Goal: Task Accomplishment & Management: Complete application form

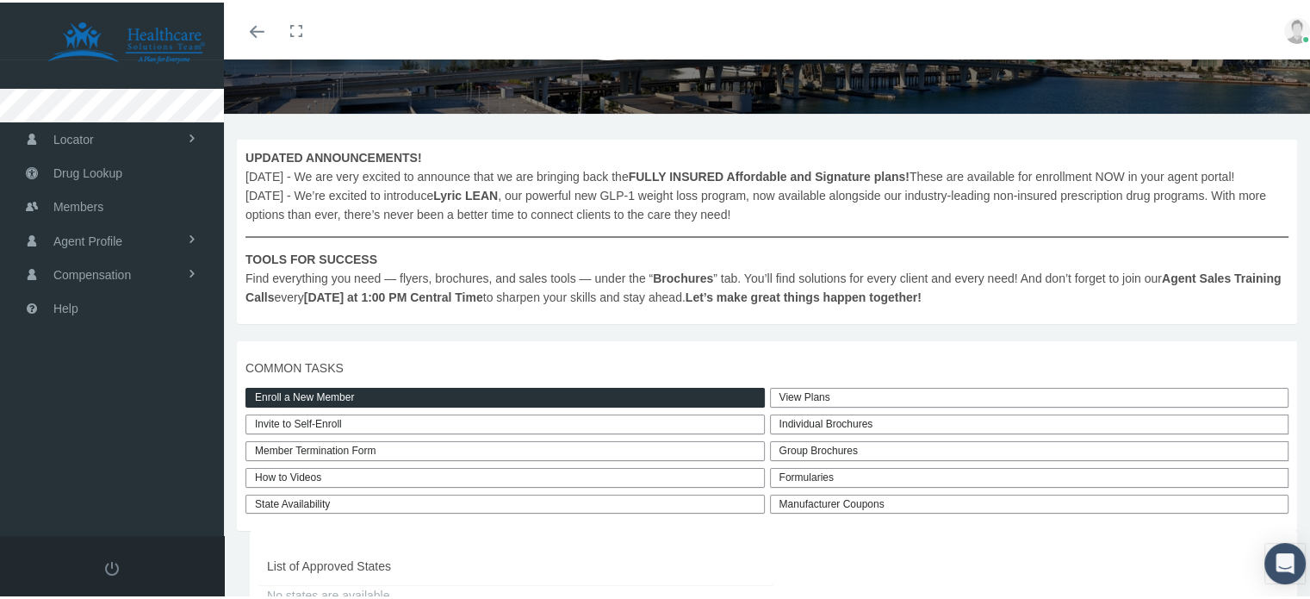
scroll to position [258, 0]
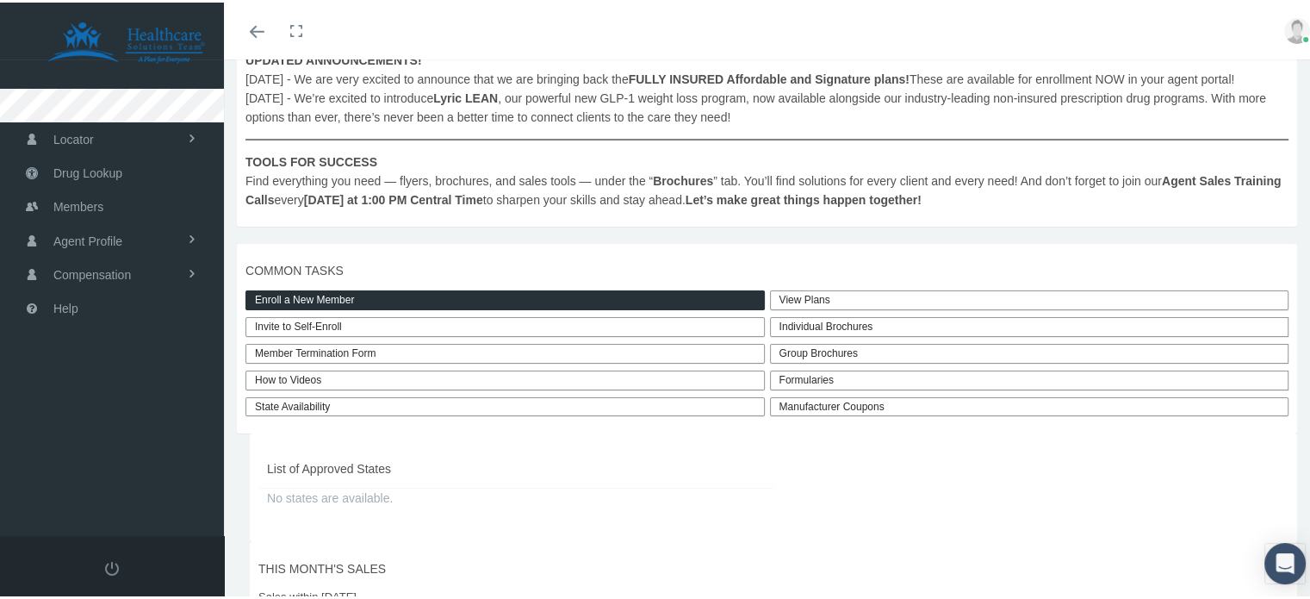
drag, startPoint x: 817, startPoint y: 313, endPoint x: 804, endPoint y: 318, distance: 13.9
click at [816, 308] on link "View Plans" at bounding box center [1030, 298] width 520 height 20
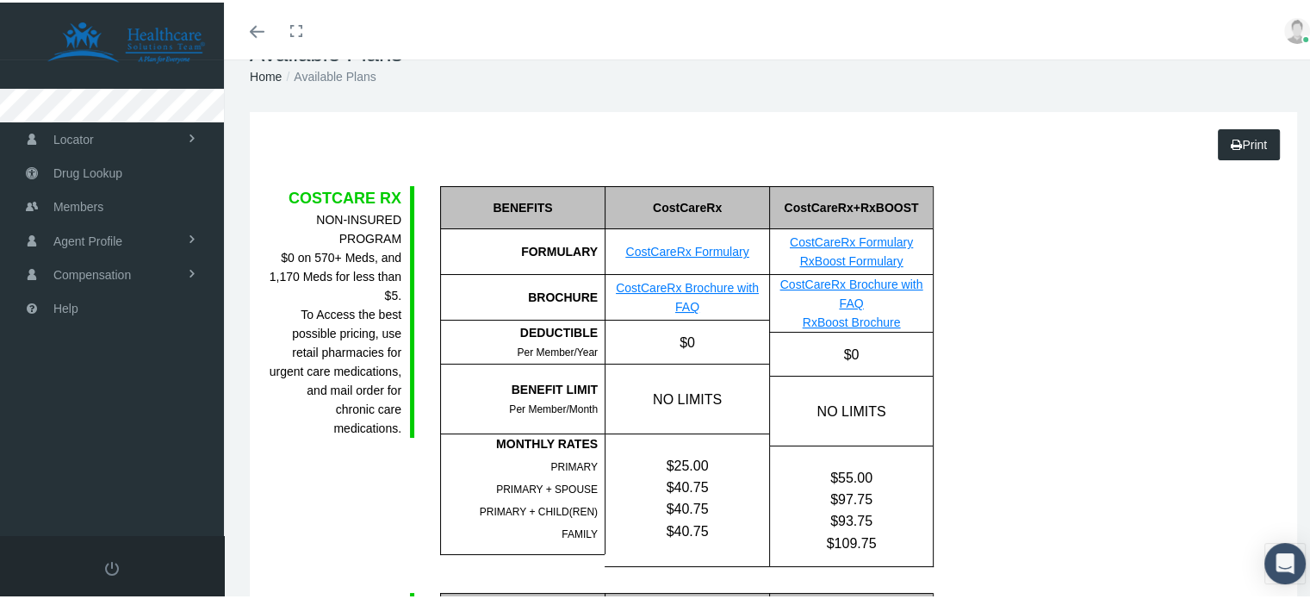
scroll to position [172, 0]
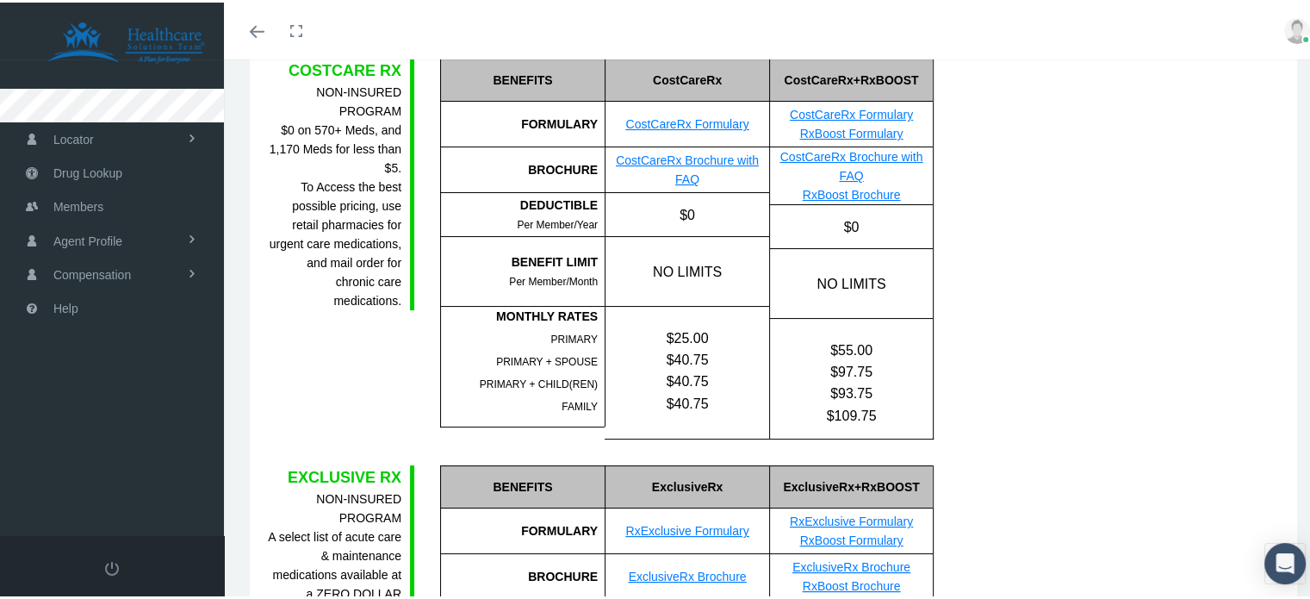
click at [693, 120] on link "CostCareRx Formulary" at bounding box center [686, 122] width 123 height 14
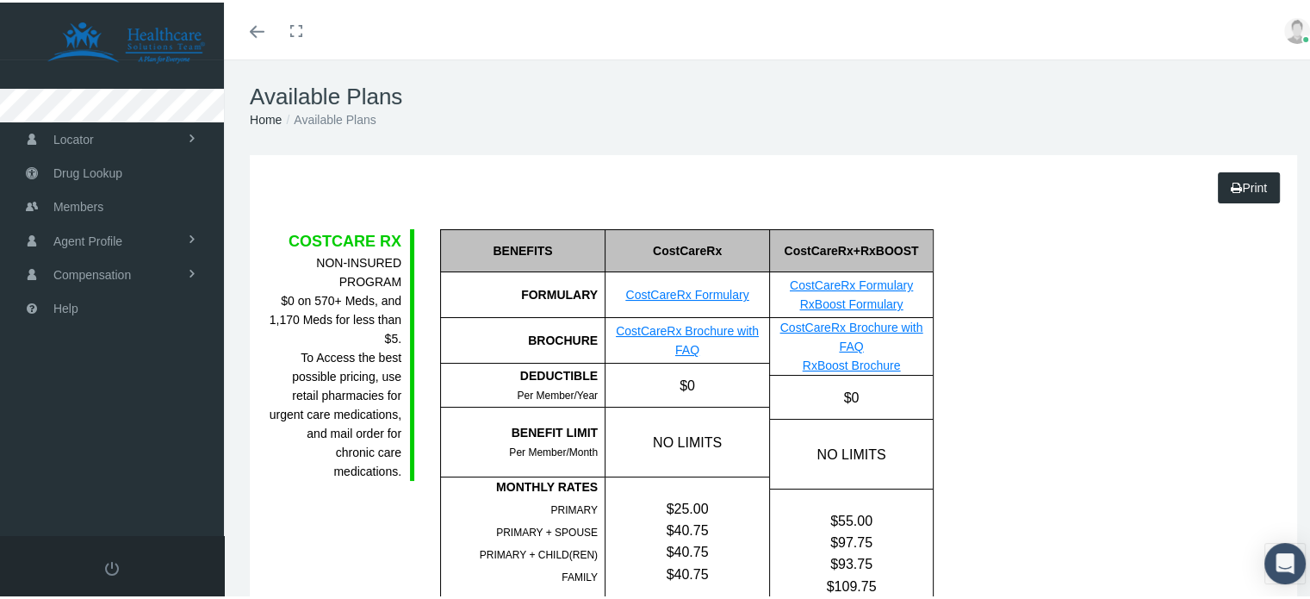
scroll to position [0, 0]
click at [673, 333] on link "CostCareRx Brochure with FAQ" at bounding box center [687, 339] width 143 height 33
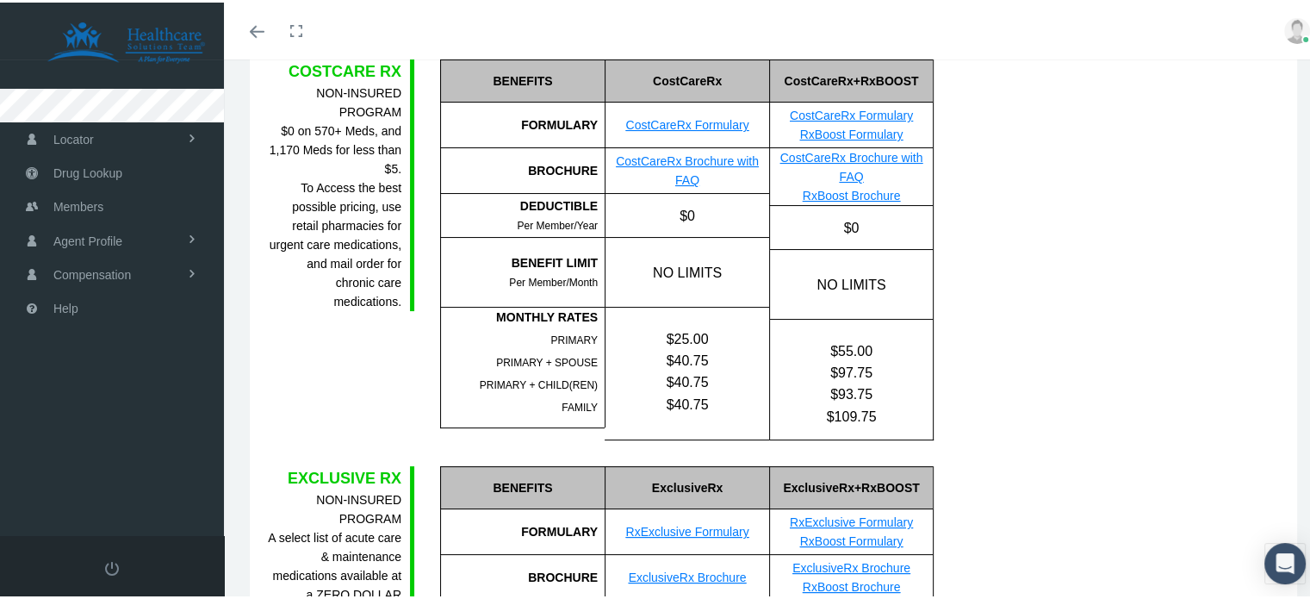
scroll to position [172, 0]
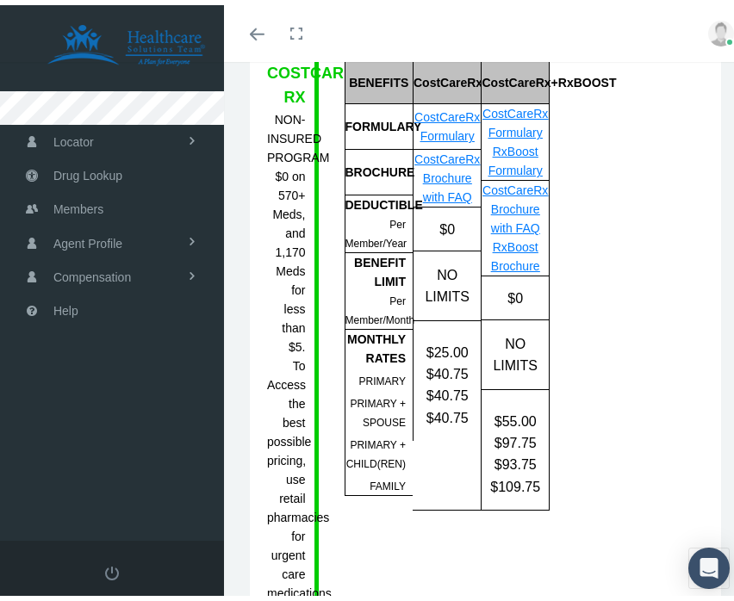
click at [655, 158] on div "COSTCARE RX NON-INSURED PROGRAM $0 on 570+ Meds, and 1,170 Meds for less than $…" at bounding box center [485, 393] width 463 height 675
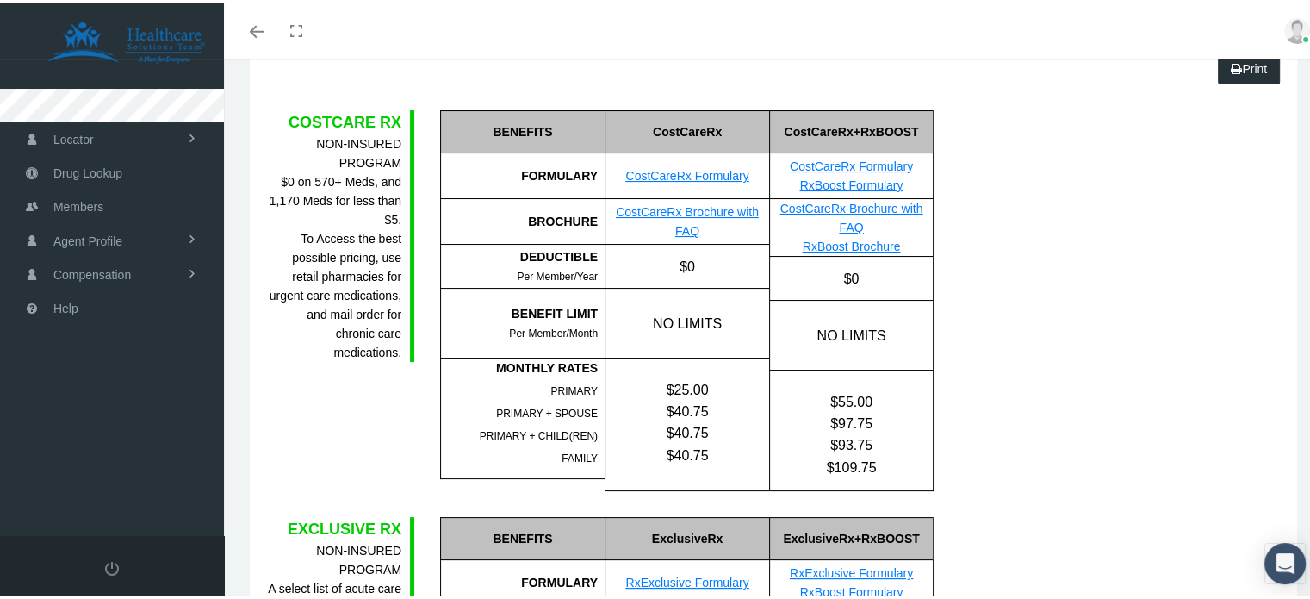
scroll to position [0, 0]
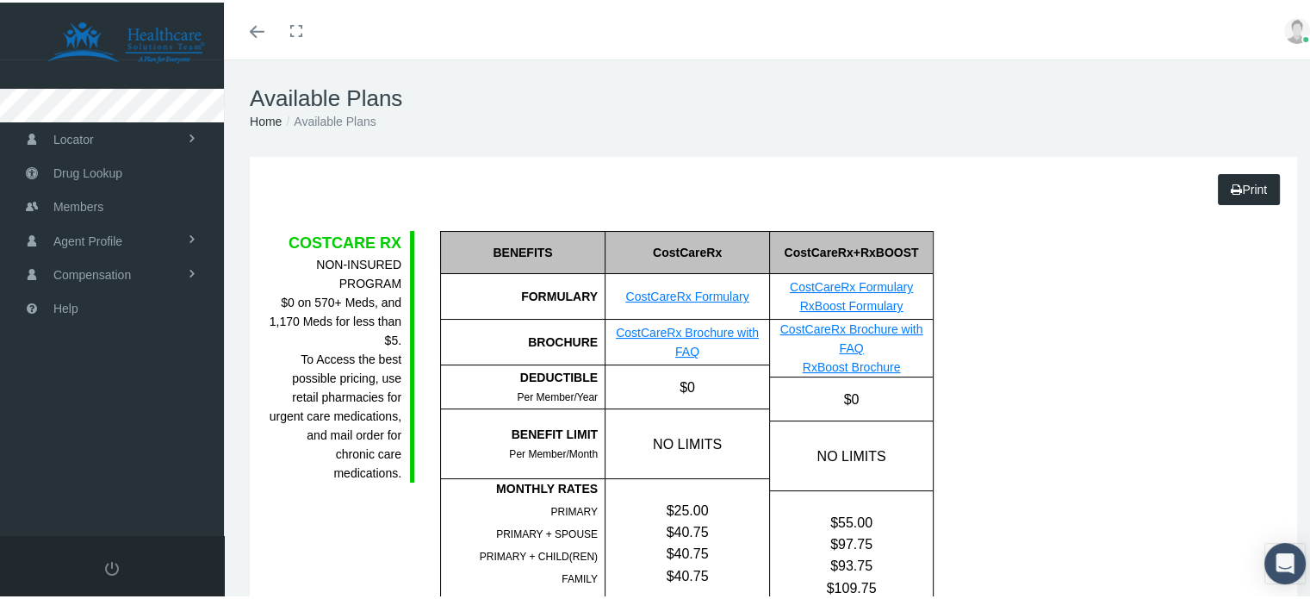
drag, startPoint x: 254, startPoint y: 30, endPoint x: 258, endPoint y: 42, distance: 12.8
click at [255, 30] on icon "Toggle menubar" at bounding box center [257, 29] width 15 height 10
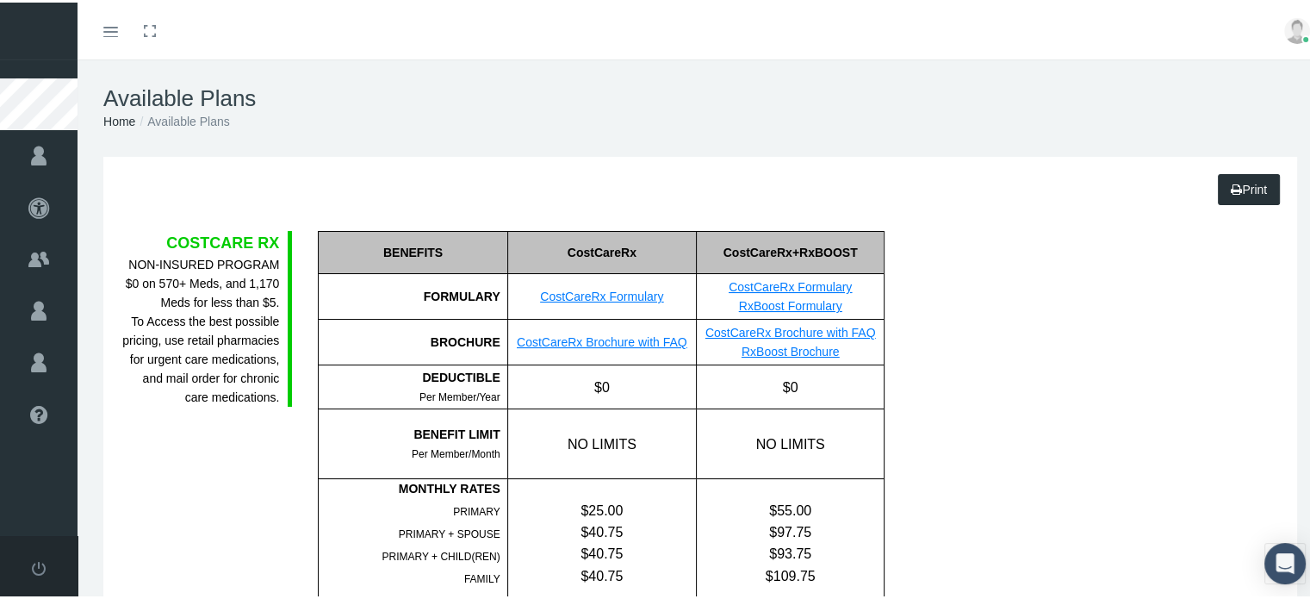
click at [110, 24] on icon "Toggle menubar" at bounding box center [110, 29] width 15 height 10
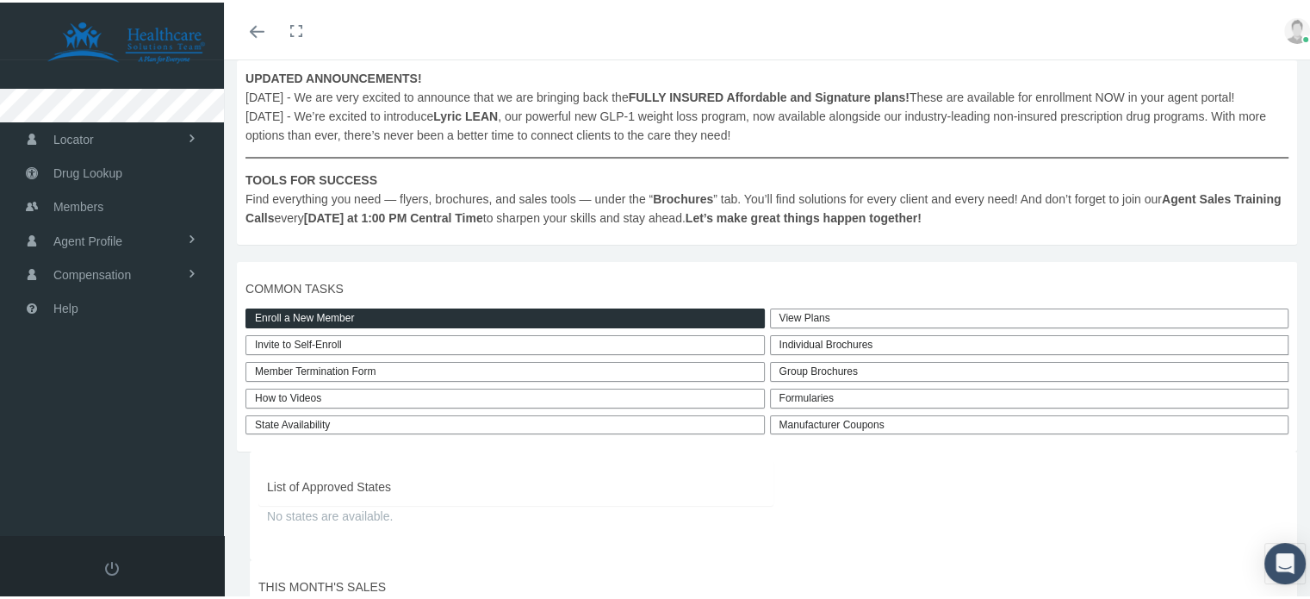
scroll to position [258, 0]
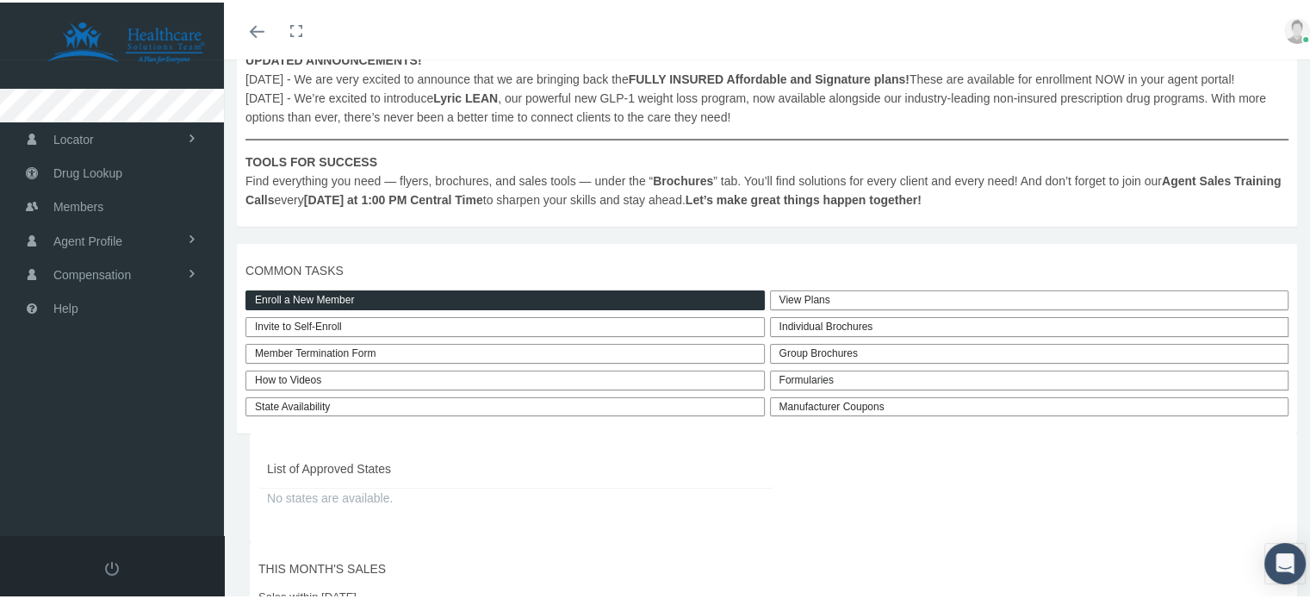
click at [439, 308] on link "Enroll a New Member" at bounding box center [506, 298] width 520 height 20
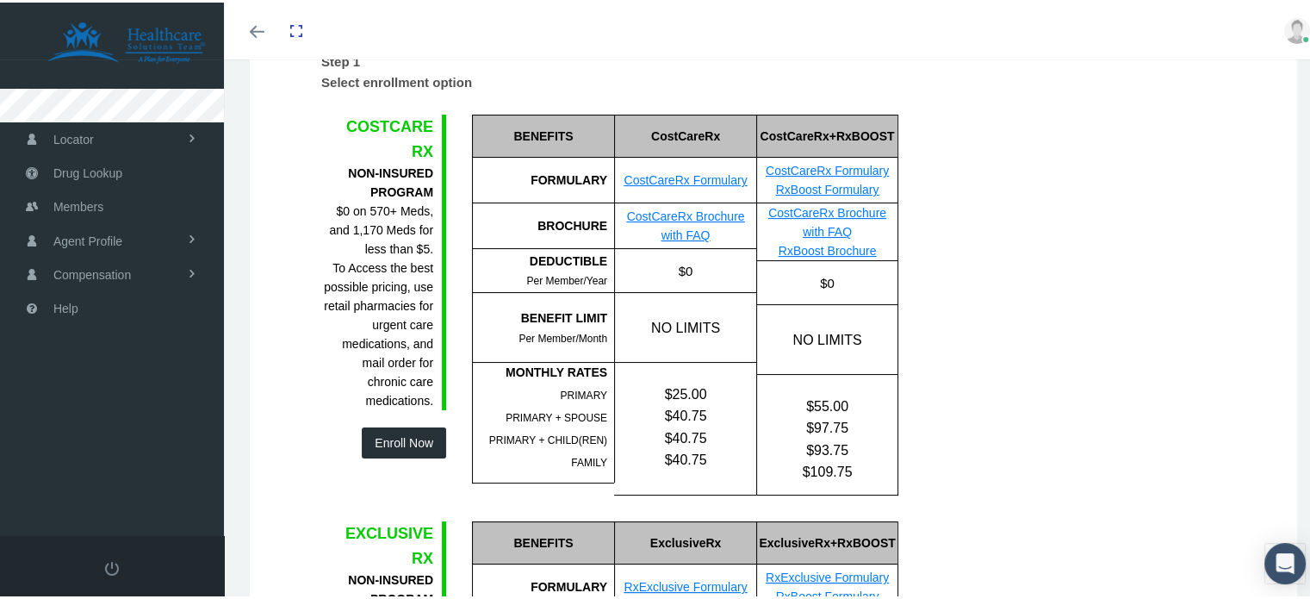
scroll to position [172, 0]
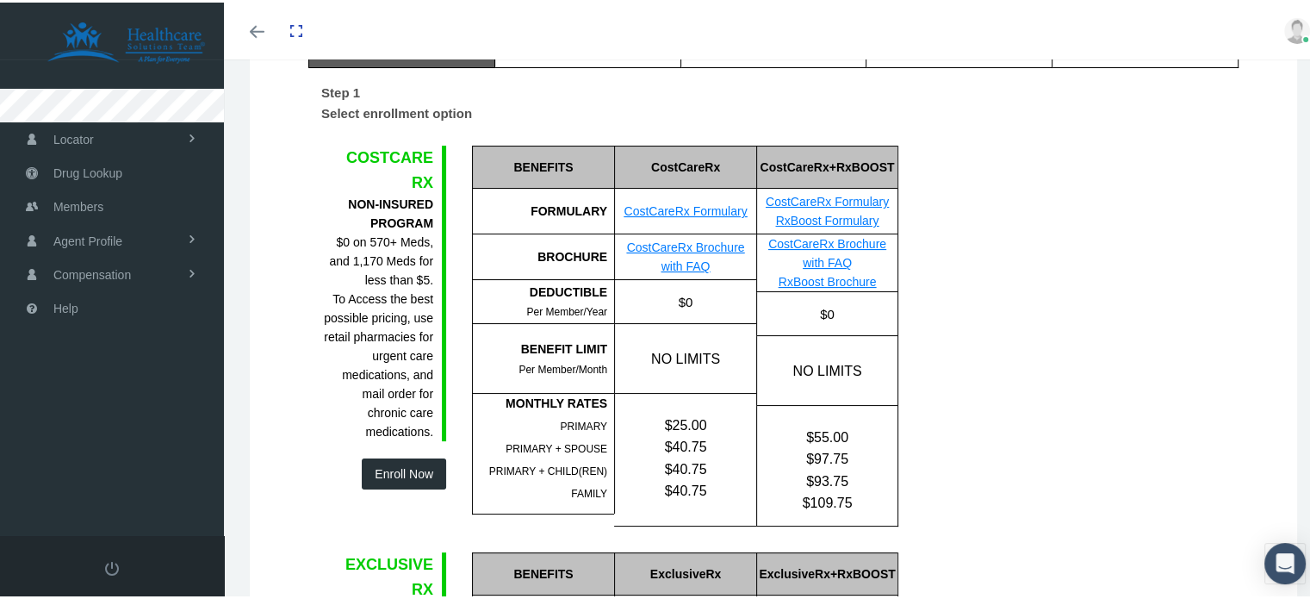
click at [424, 475] on button "Enroll Now" at bounding box center [404, 471] width 84 height 31
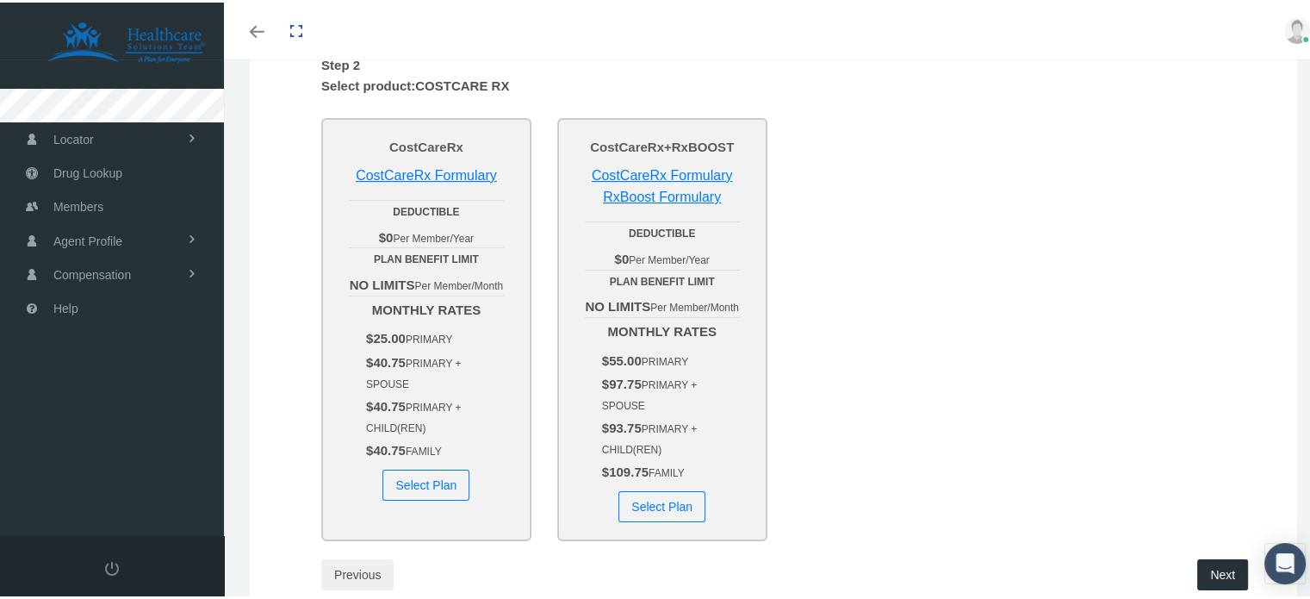
scroll to position [258, 0]
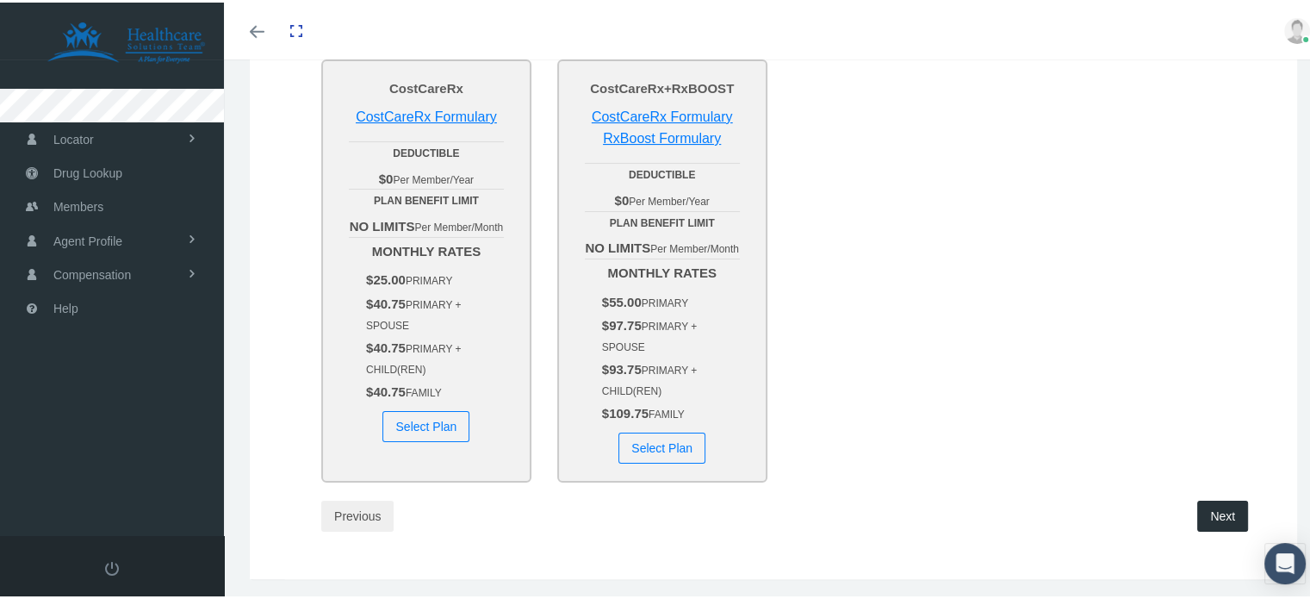
click at [439, 437] on button "Select Plan" at bounding box center [426, 423] width 87 height 31
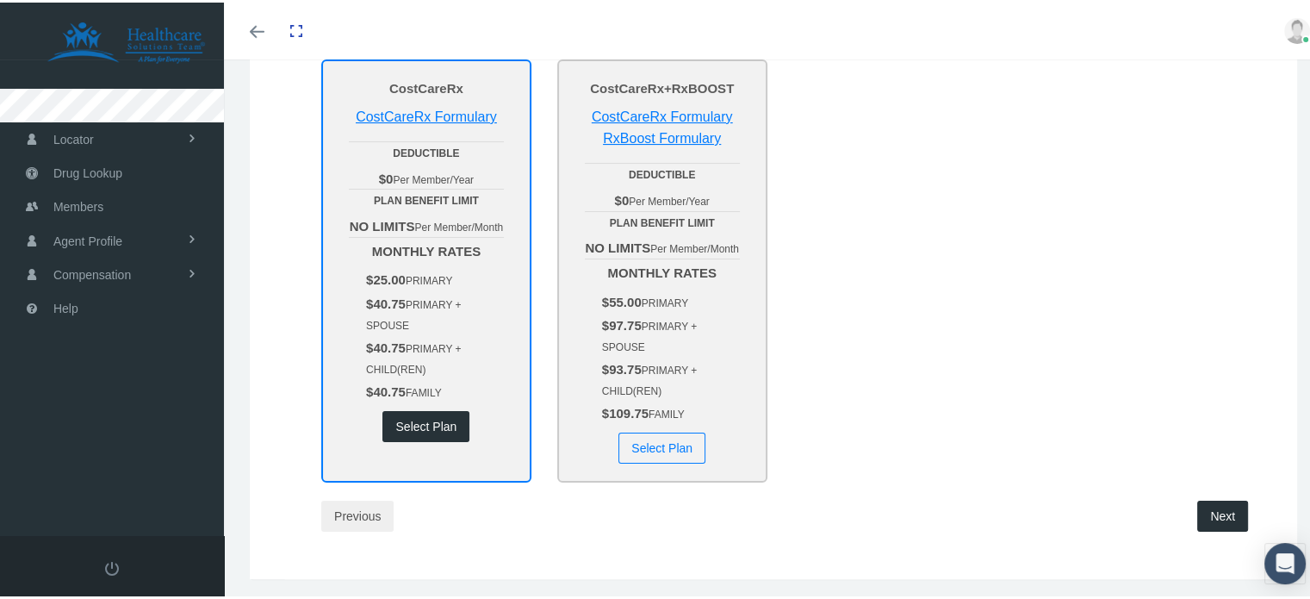
click at [1189, 528] on div "Next" at bounding box center [1135, 513] width 233 height 31
click at [1205, 529] on button "Next" at bounding box center [1223, 513] width 51 height 31
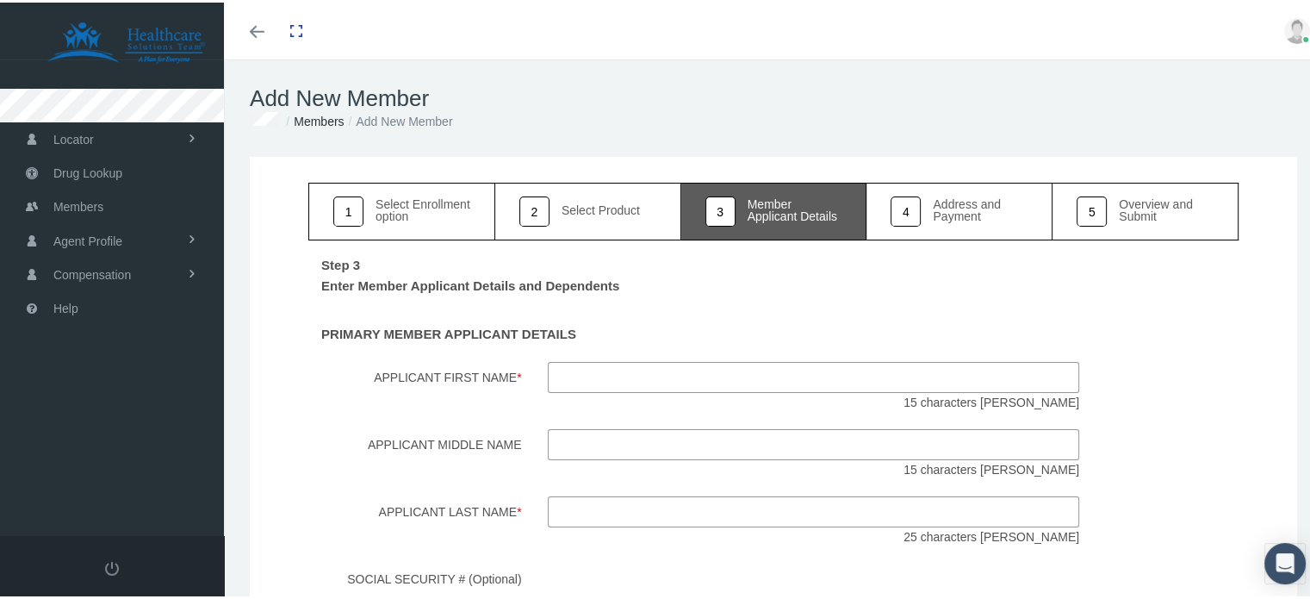
click at [642, 379] on input "Applicant First Name *" at bounding box center [814, 374] width 532 height 31
type input "Aurora"
click at [610, 512] on input "Applicant Last Name *" at bounding box center [814, 509] width 532 height 31
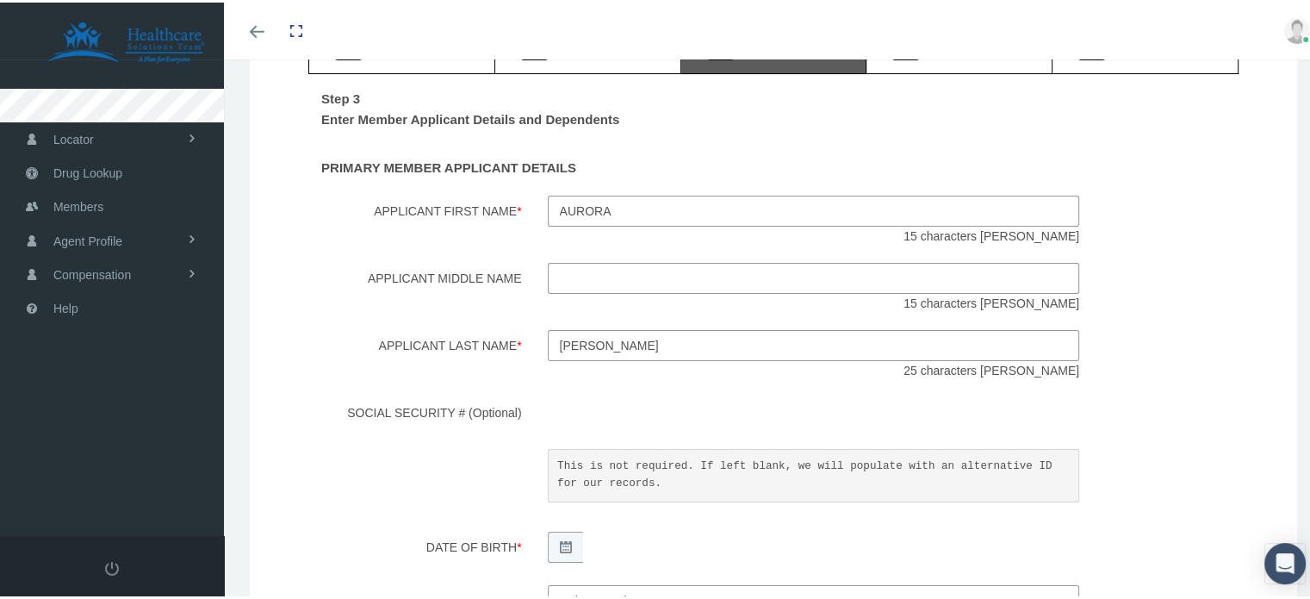
scroll to position [172, 0]
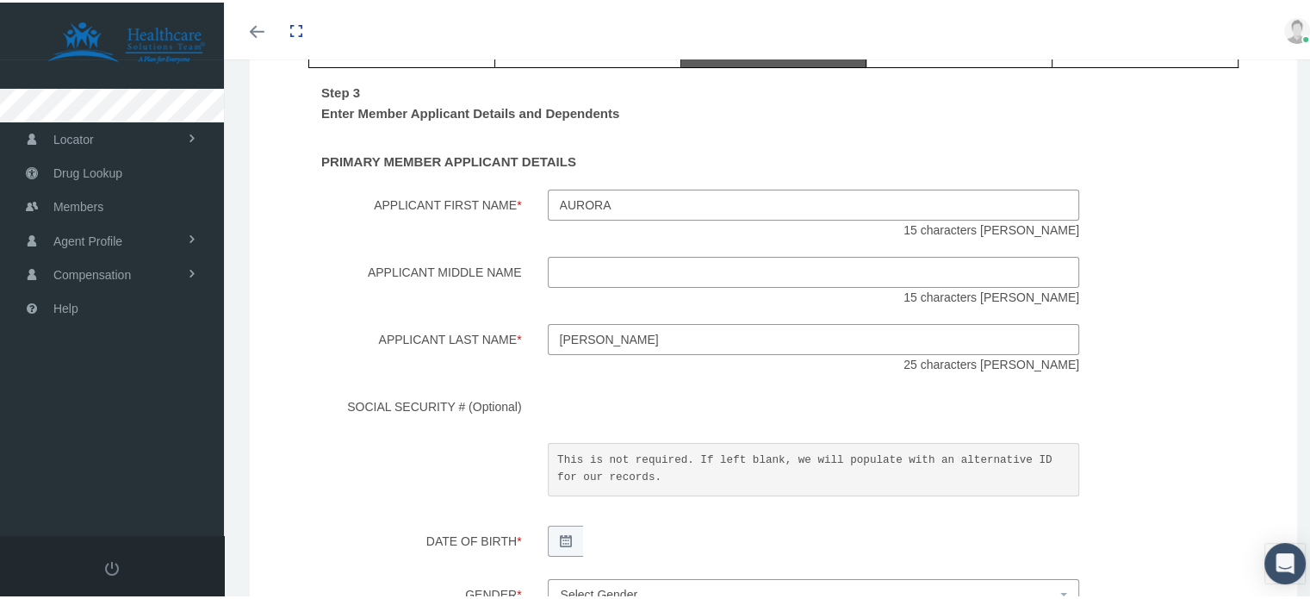
type input "fuentes"
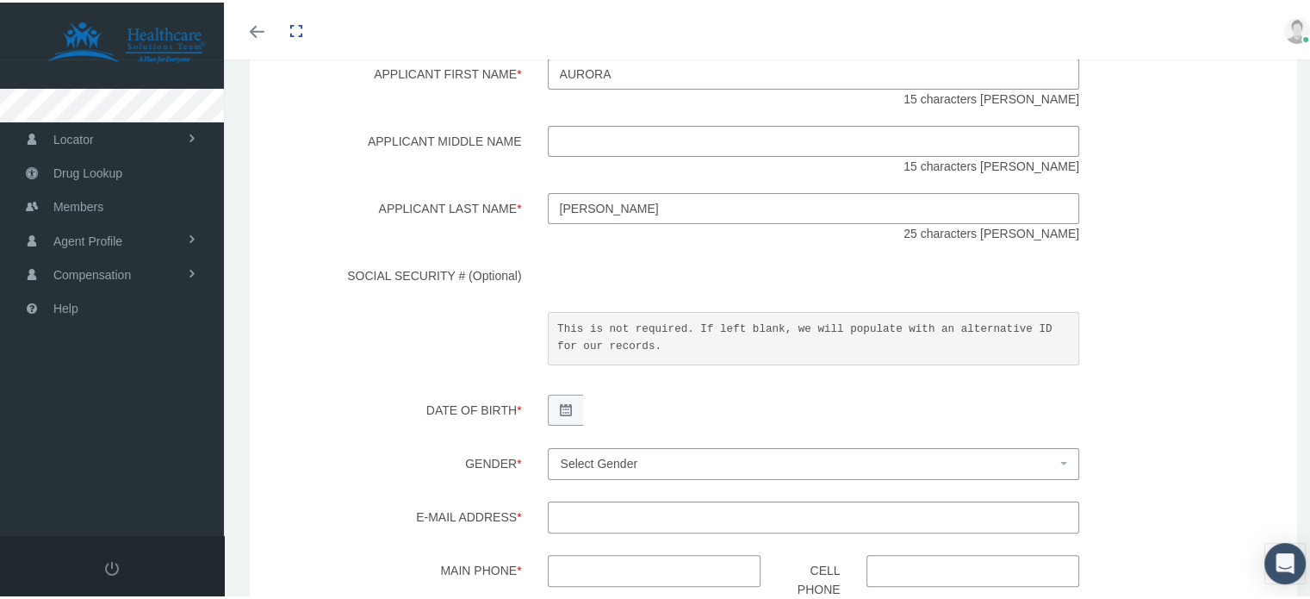
scroll to position [431, 0]
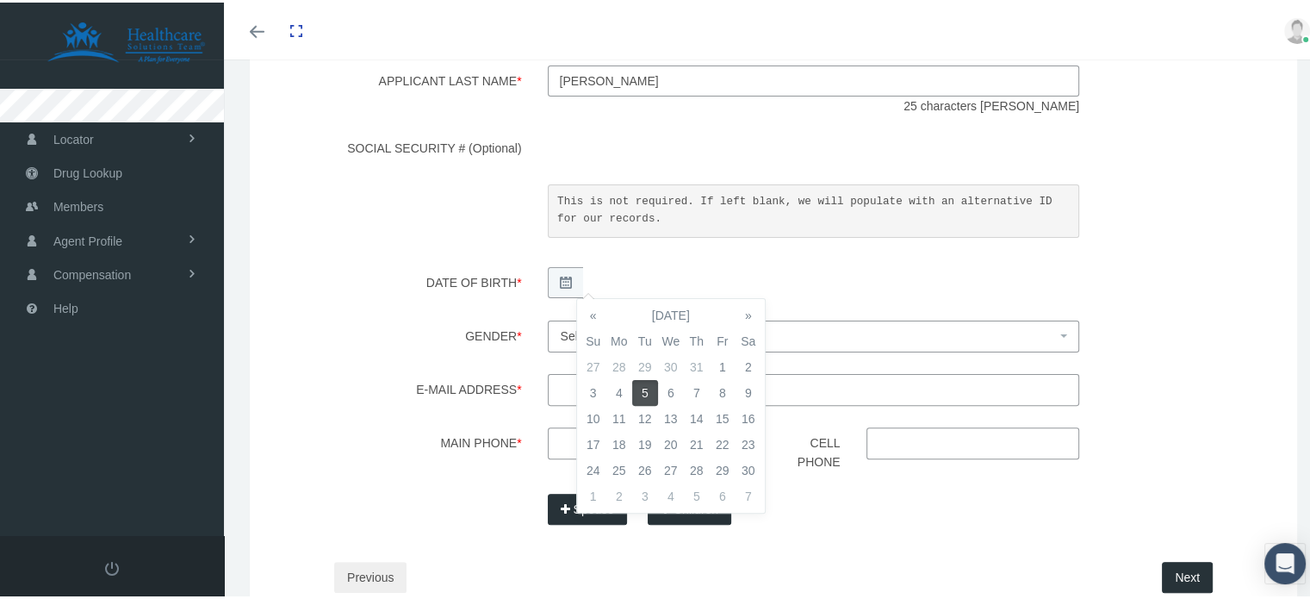
click at [1169, 292] on div "Date of Birth *" at bounding box center [774, 283] width 956 height 36
click at [658, 345] on span "Select Gender" at bounding box center [814, 333] width 532 height 31
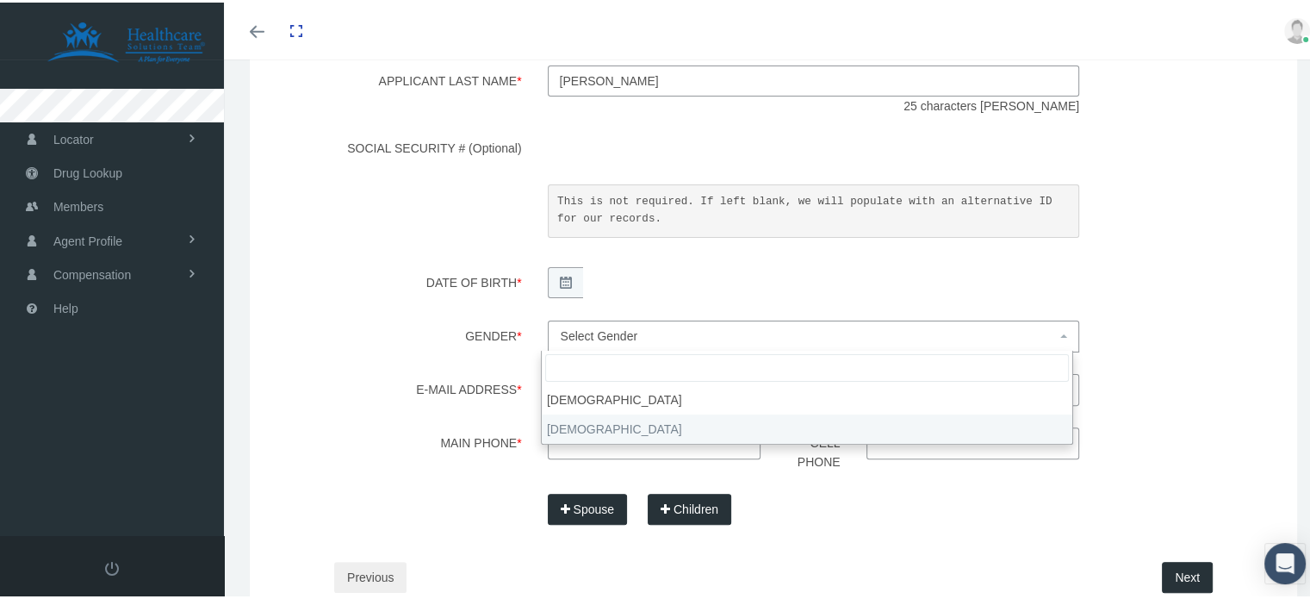
select select "F"
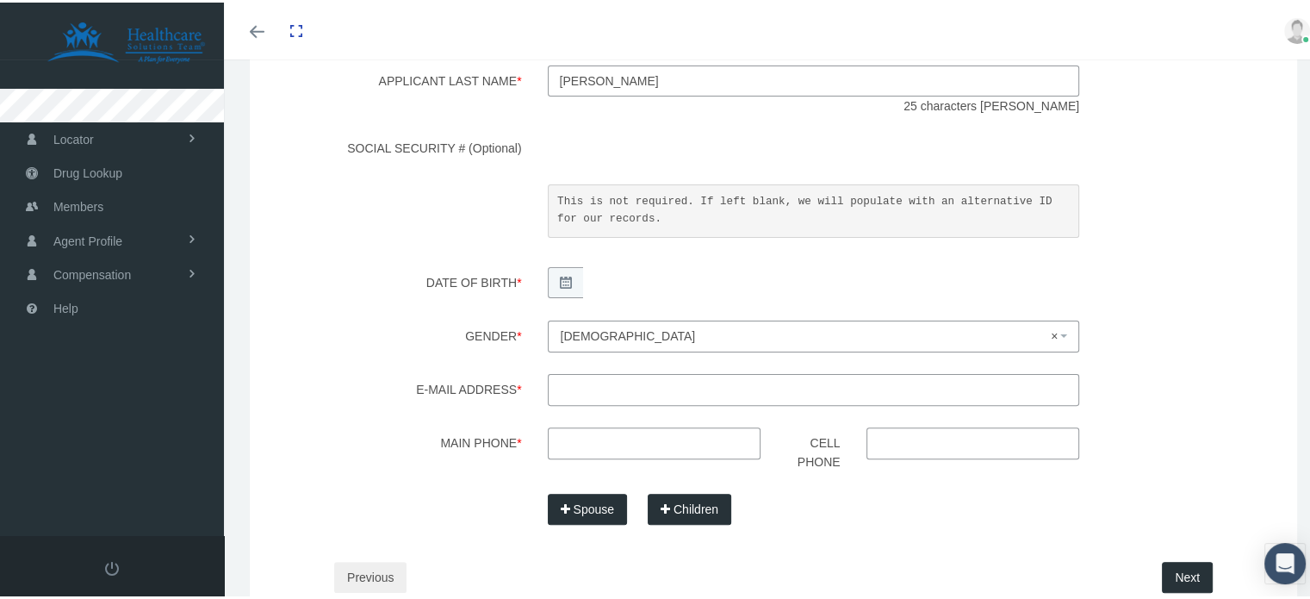
click at [612, 383] on input "E-mail Address *" at bounding box center [814, 386] width 532 height 31
type input "aurora.fuentes43@gmail.com"
click at [622, 433] on input "Main Phone *" at bounding box center [655, 440] width 214 height 31
type input "737-213-2171"
click at [1179, 565] on button "Next" at bounding box center [1187, 574] width 51 height 31
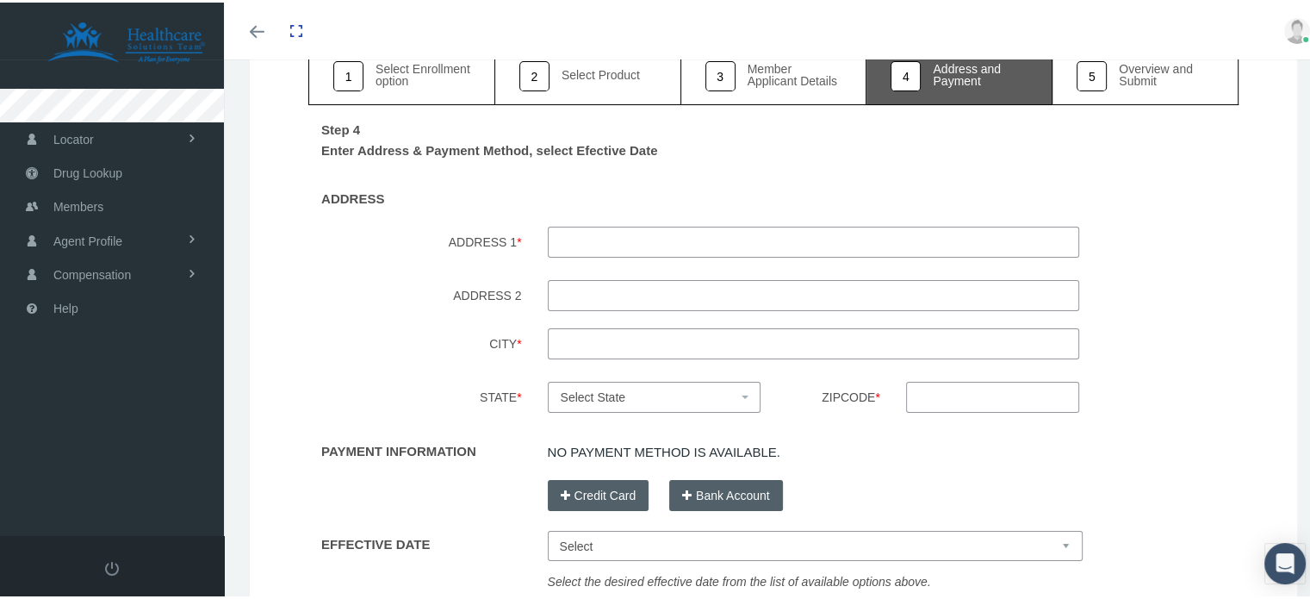
scroll to position [172, 0]
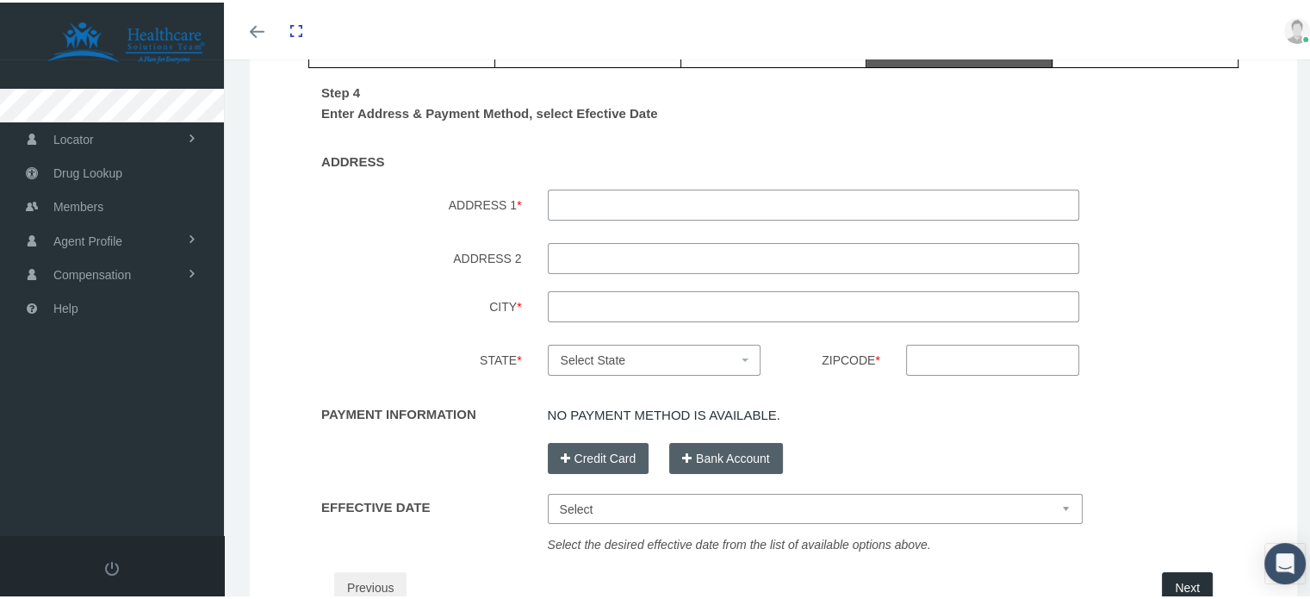
click at [616, 209] on input "ADDRESS 1 *" at bounding box center [814, 202] width 532 height 31
type input "485 Goddard"
click at [579, 308] on input "City *" at bounding box center [814, 304] width 532 height 31
type input "Kyle"
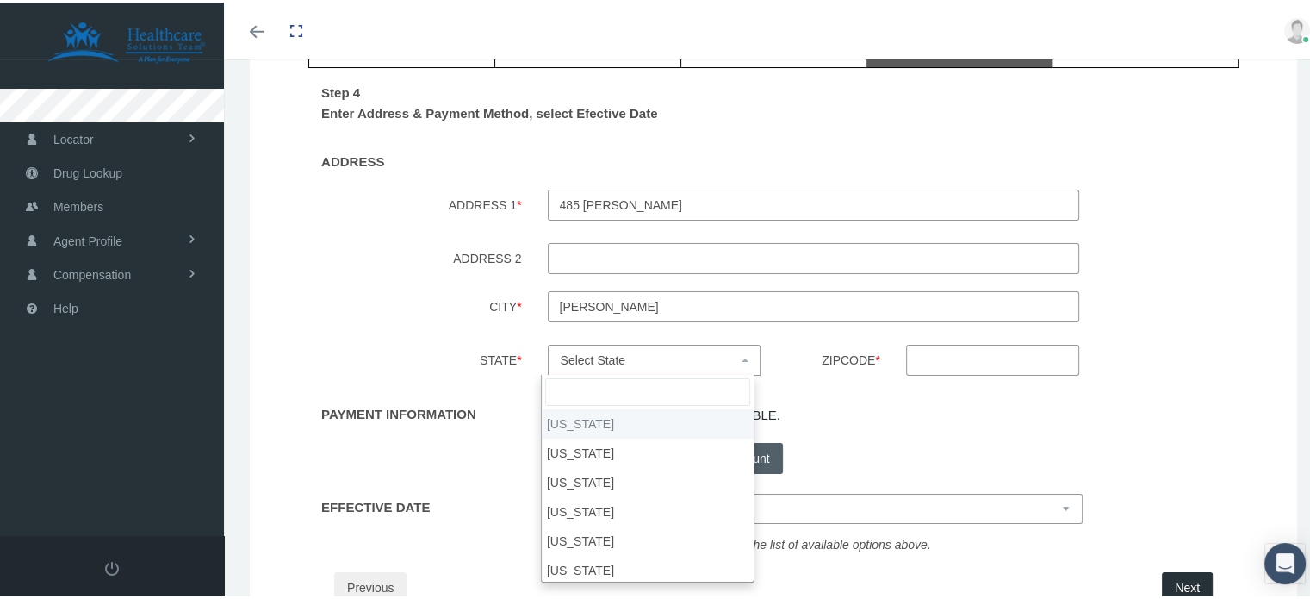
click at [677, 343] on span "Select State" at bounding box center [655, 357] width 214 height 31
click at [620, 383] on input "search" at bounding box center [647, 390] width 205 height 28
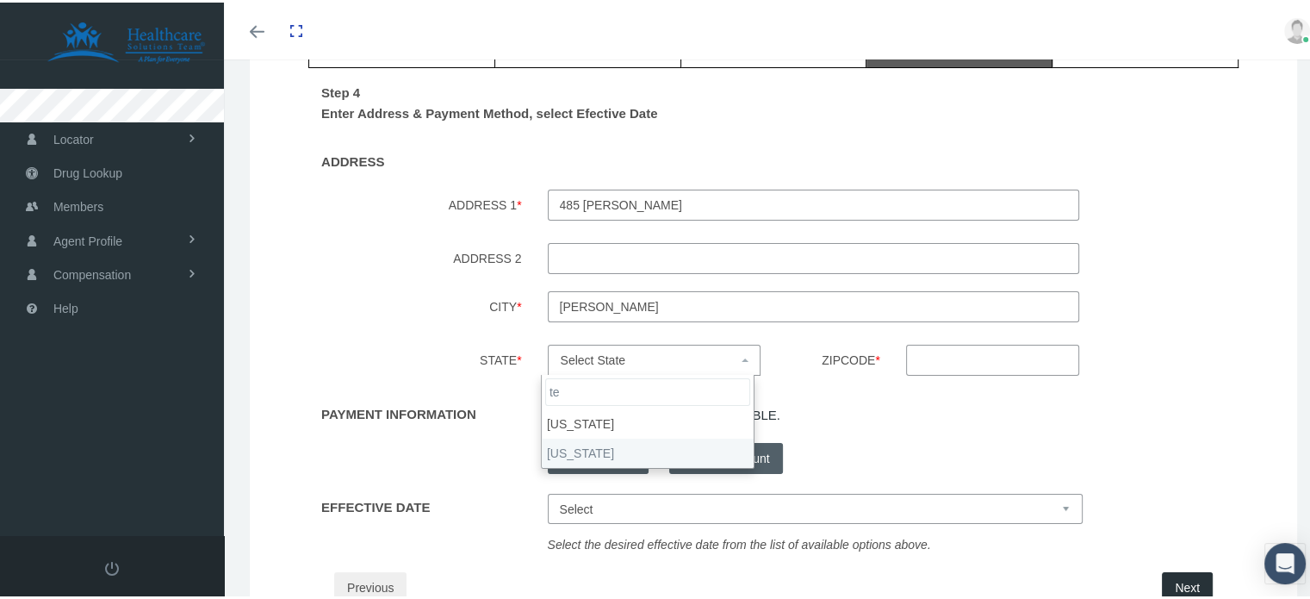
type input "te"
select select "TX"
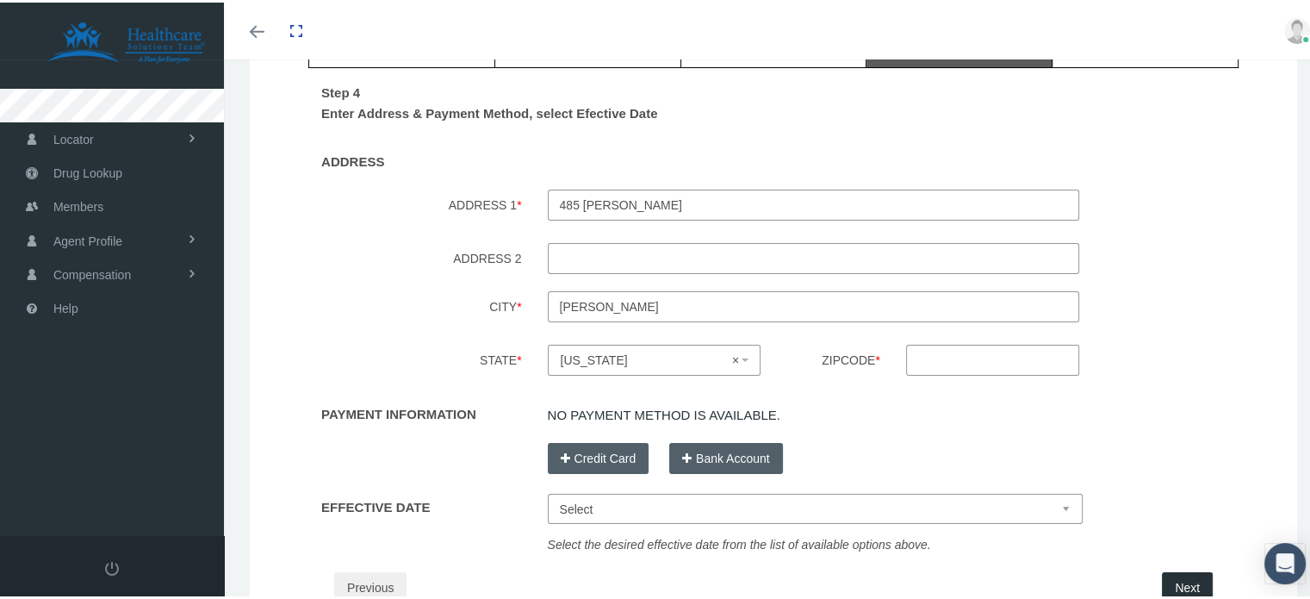
click at [930, 361] on input "Zipcode *" at bounding box center [992, 357] width 173 height 31
type input "78640"
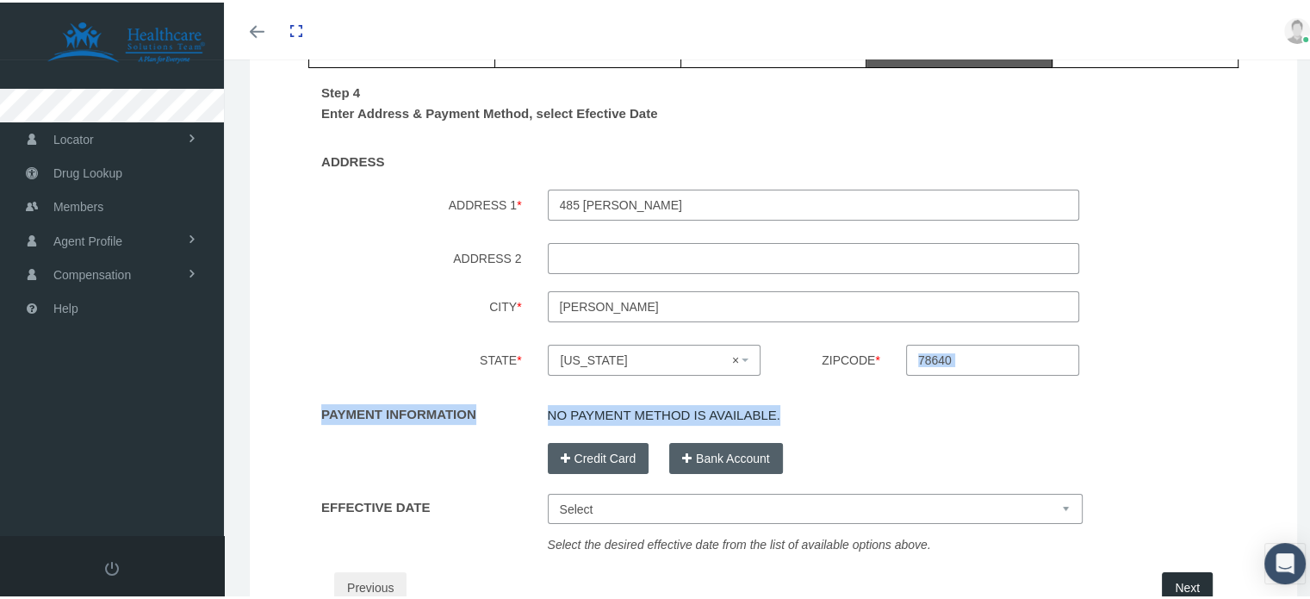
click at [1068, 395] on div "Step 4 Enter Address & Payment Method, select Efective Date ADDRESS ADDRESS 1 *…" at bounding box center [773, 343] width 930 height 557
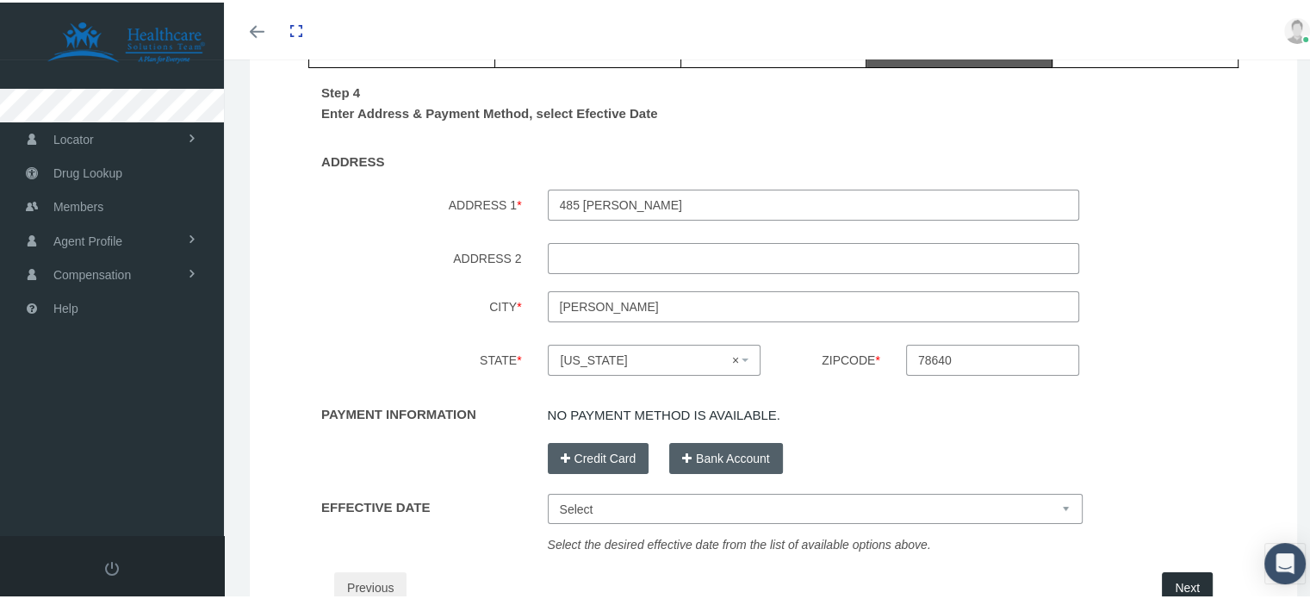
click at [480, 342] on label "State *" at bounding box center [416, 360] width 240 height 36
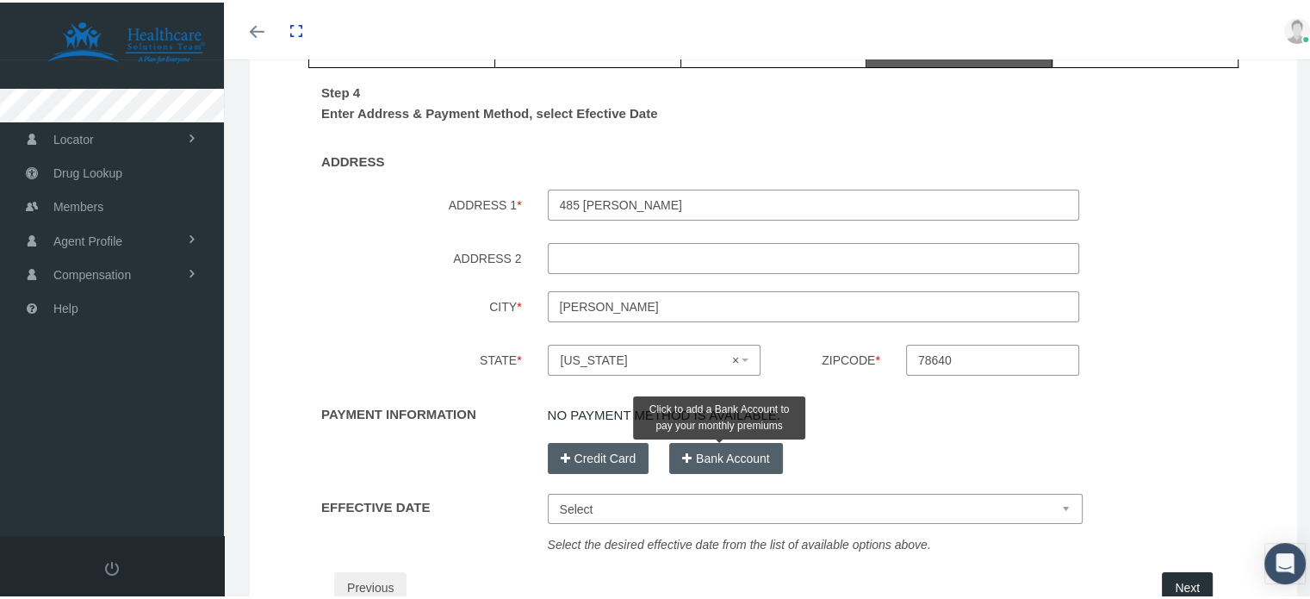
click at [682, 447] on icon "button" at bounding box center [686, 455] width 9 height 19
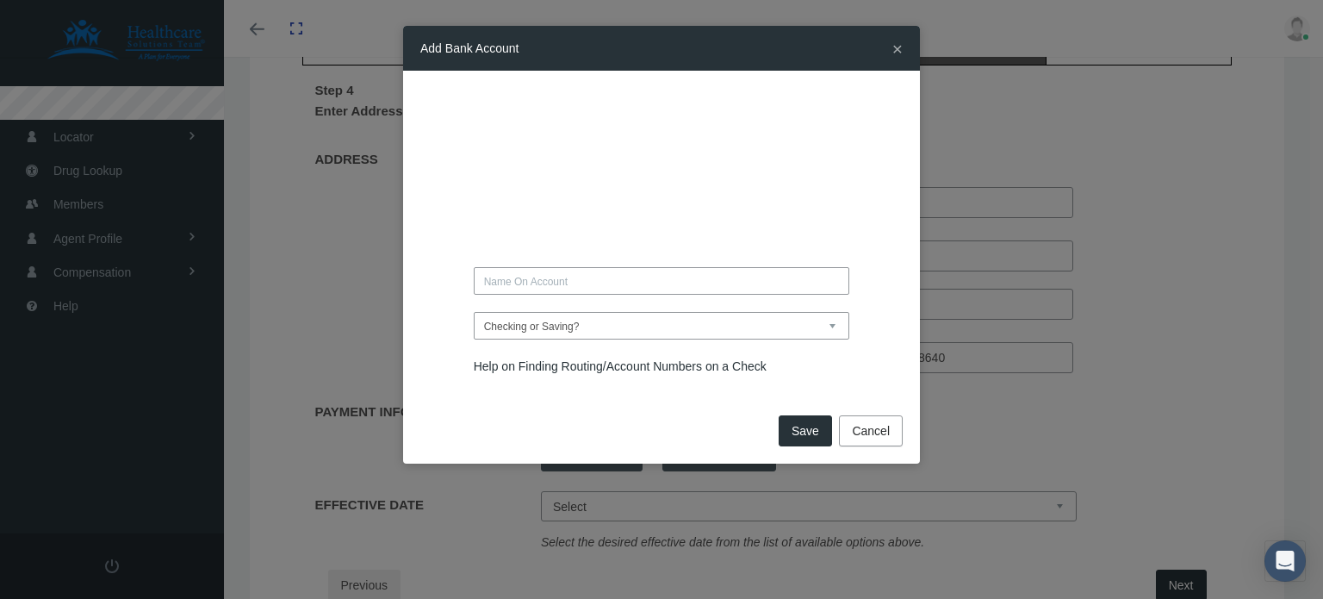
click at [569, 209] on div "Checking or Saving?" at bounding box center [661, 232] width 482 height 288
click at [607, 246] on div "Checking or Saving?" at bounding box center [661, 232] width 482 height 288
click at [588, 285] on input "text" at bounding box center [662, 281] width 377 height 28
type input "AURORA FUENTES"
click at [588, 333] on select "Checking or Saving? Checking Saving" at bounding box center [662, 326] width 377 height 28
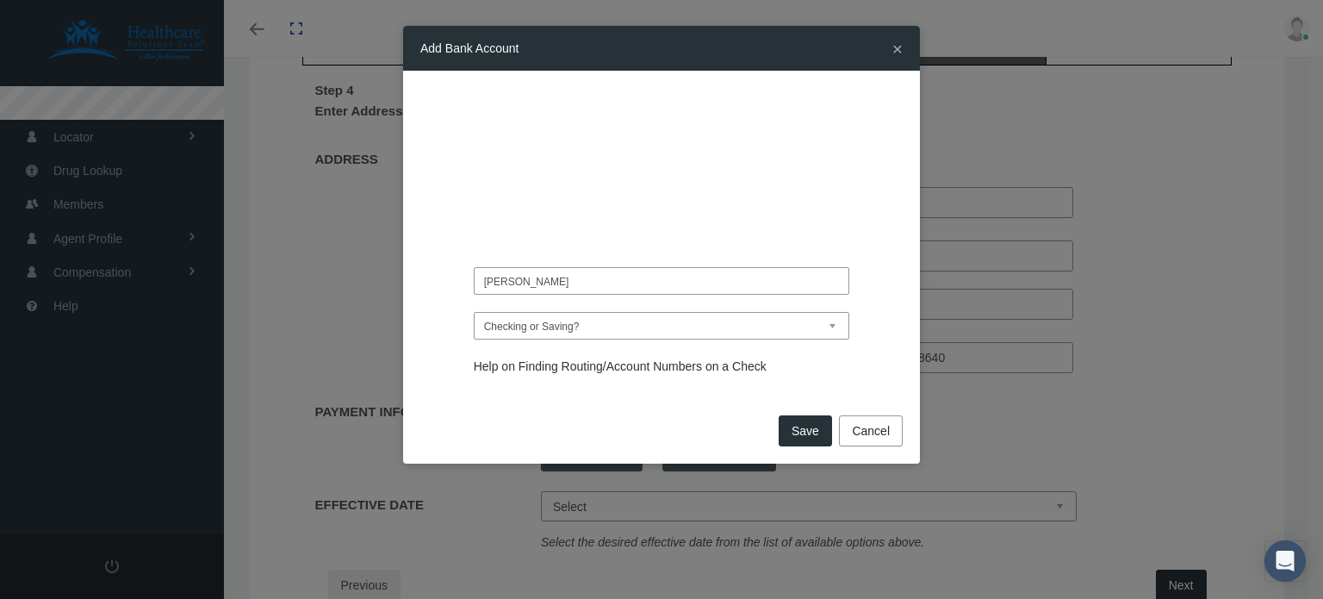
select select "Checking"
click at [474, 312] on select "Checking or Saving? Checking Saving" at bounding box center [662, 326] width 377 height 28
click at [622, 285] on input "AURORA FUENTES" at bounding box center [662, 281] width 377 height 28
click at [800, 433] on button "Save" at bounding box center [805, 430] width 53 height 31
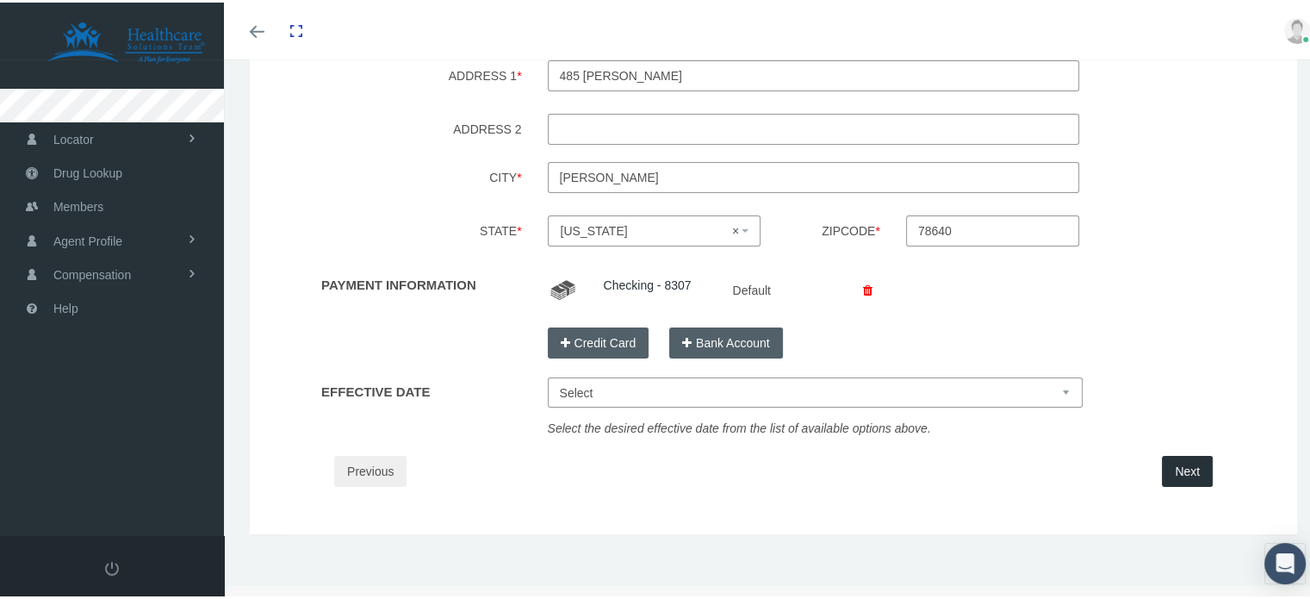
scroll to position [303, 0]
click at [644, 389] on select "Select Oct 1, 2025 Nov 1, 2025 Dec 1, 2025 Jan 1, 2026" at bounding box center [816, 388] width 536 height 30
select select "Oct 1, 2025"
click at [548, 373] on select "Select Oct 1, 2025 Nov 1, 2025 Dec 1, 2025 Jan 1, 2026" at bounding box center [816, 388] width 536 height 30
click at [1167, 464] on button "Next" at bounding box center [1187, 466] width 51 height 31
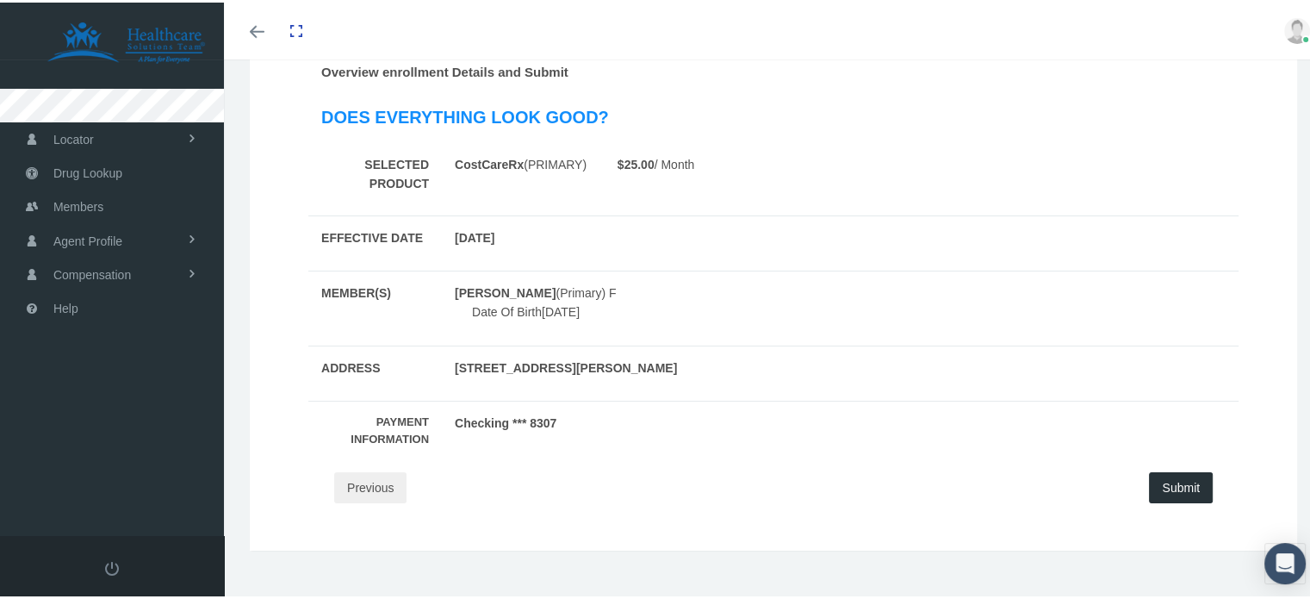
scroll to position [231, 0]
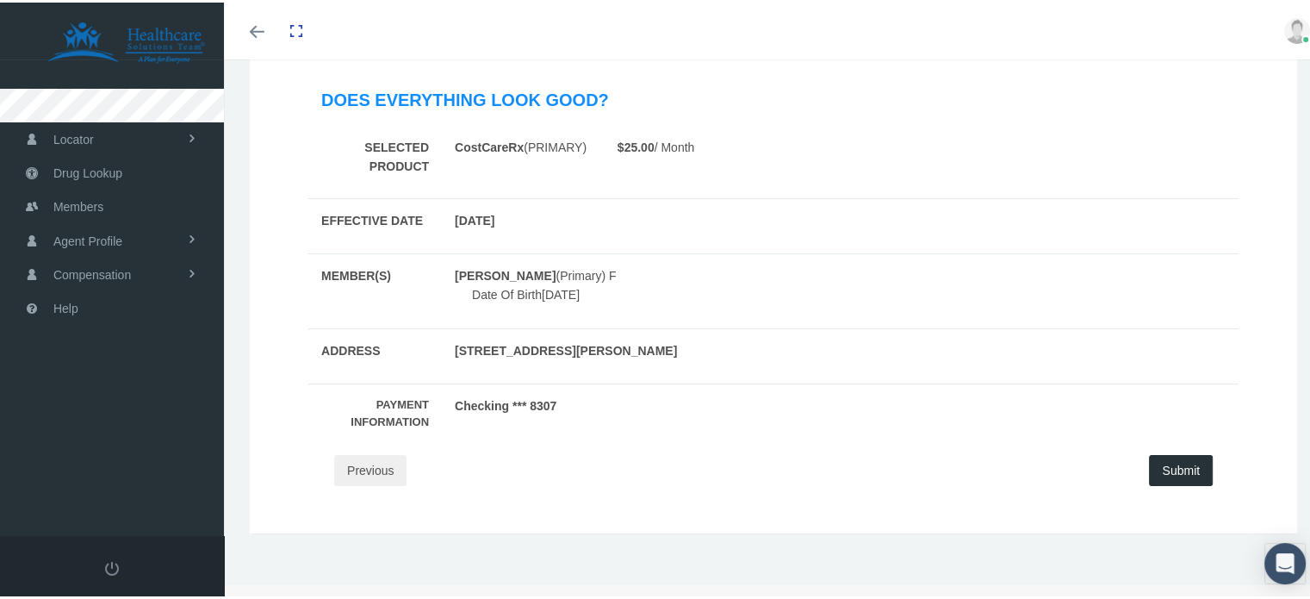
click at [1176, 471] on button "Submit" at bounding box center [1181, 467] width 64 height 31
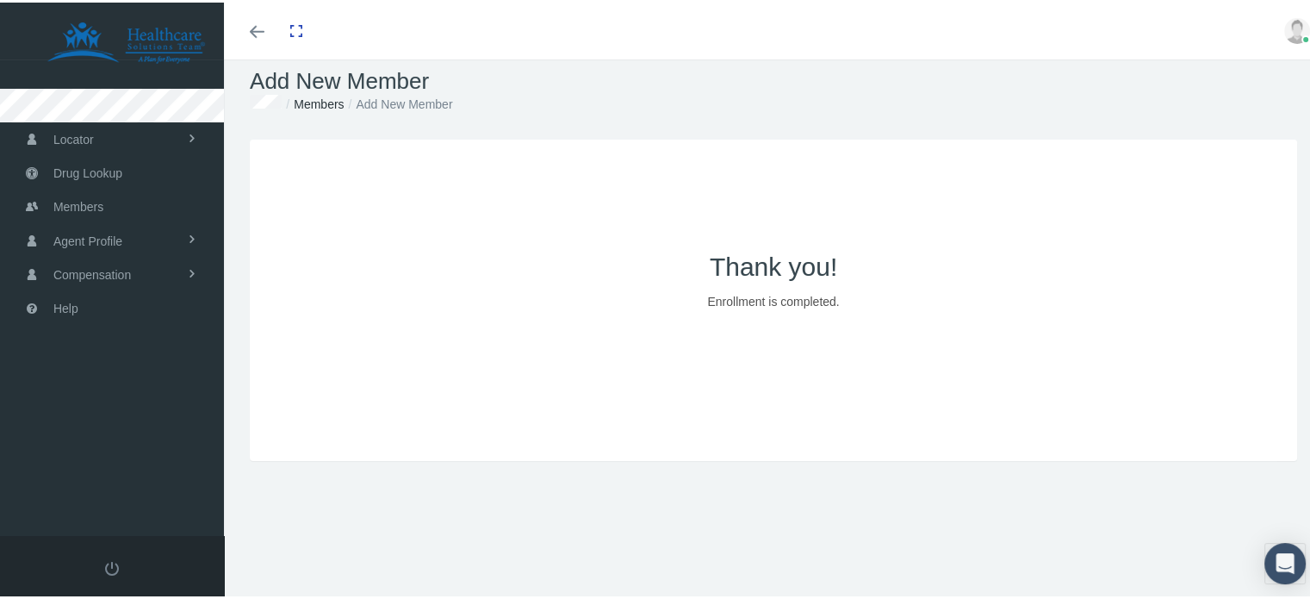
scroll to position [0, 0]
